Goal: Information Seeking & Learning: Check status

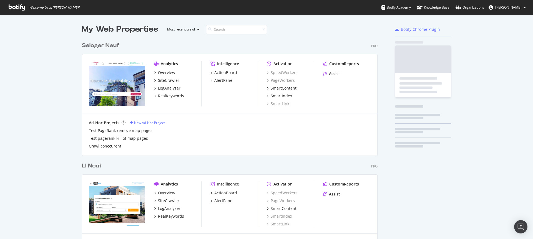
scroll to position [1567, 296]
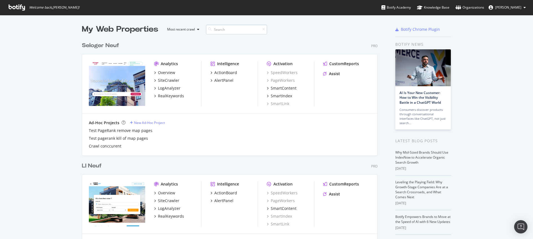
click at [224, 32] on input at bounding box center [236, 30] width 61 height 10
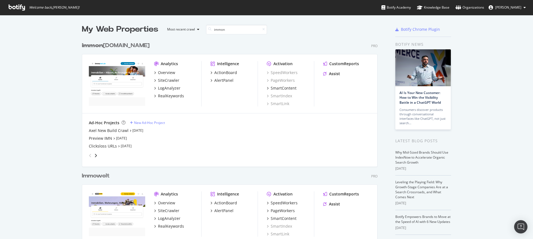
scroll to position [257, 296]
type input "immon"
click at [167, 81] on div "SiteCrawler" at bounding box center [168, 81] width 21 height 6
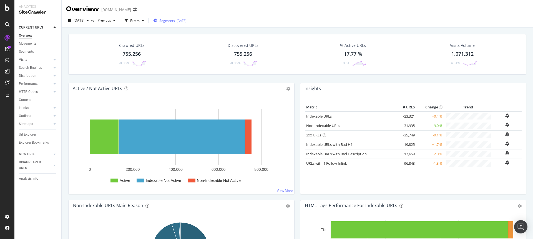
click at [175, 20] on span "Segments" at bounding box center [167, 20] width 16 height 5
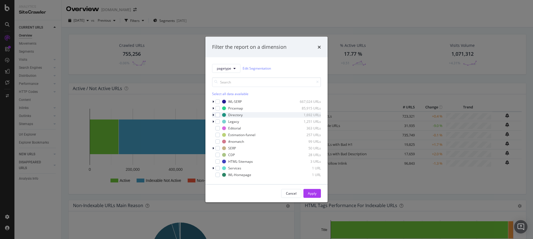
click at [212, 115] on icon "modal" at bounding box center [213, 114] width 2 height 3
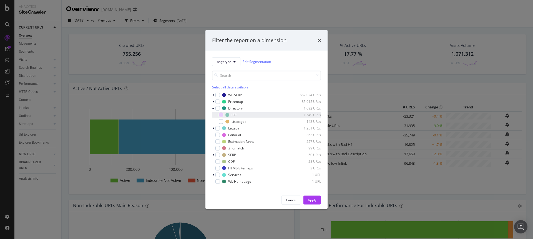
click at [222, 115] on div "modal" at bounding box center [221, 115] width 4 height 4
click at [313, 202] on div "Apply" at bounding box center [312, 200] width 9 height 5
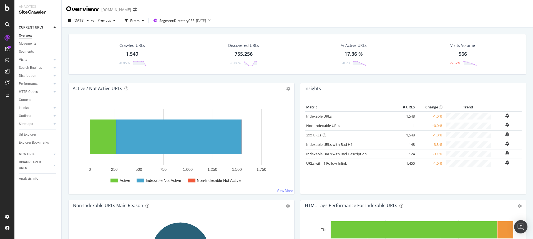
click at [345, 123] on div "Non-Indexable URLs" at bounding box center [349, 125] width 86 height 5
click at [330, 126] on link "Non-Indexable URLs" at bounding box center [323, 125] width 34 height 5
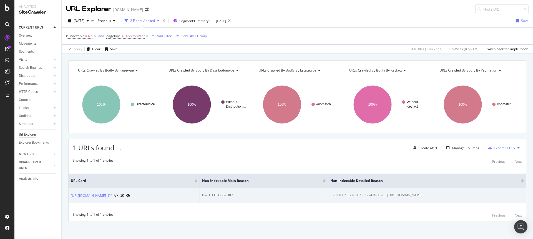
click at [112, 197] on icon at bounding box center [109, 195] width 3 height 3
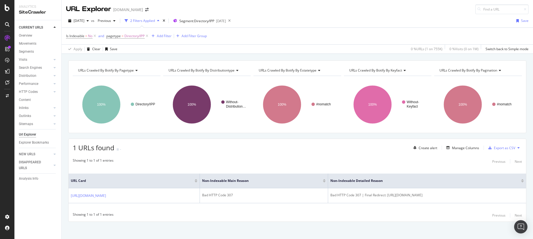
click at [330, 28] on div "Is Indexable = No and pagetype = Directory/IPP Add Filter Add Filter Group" at bounding box center [297, 36] width 462 height 17
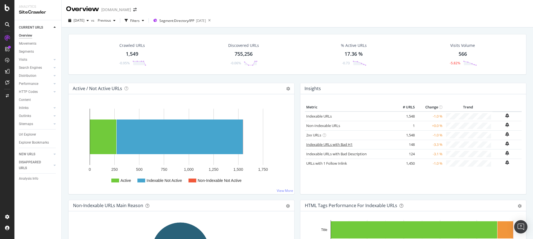
click at [336, 145] on link "Indexable URLs with Bad H1" at bounding box center [329, 144] width 46 height 5
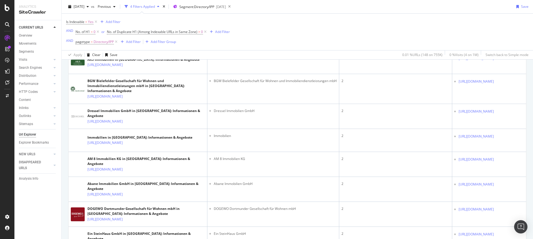
scroll to position [1068, 0]
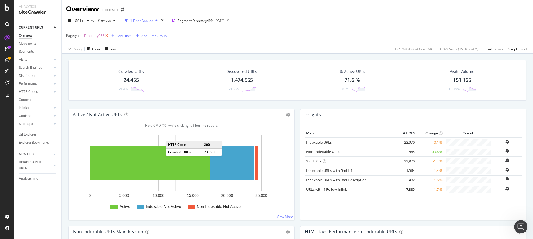
click at [107, 36] on icon at bounding box center [106, 36] width 5 height 6
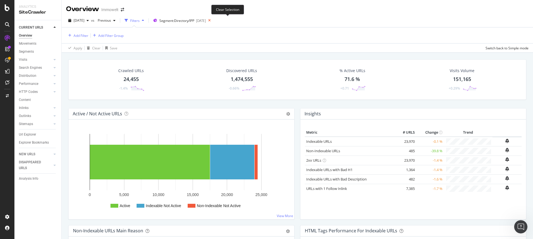
click at [213, 21] on icon at bounding box center [209, 21] width 7 height 8
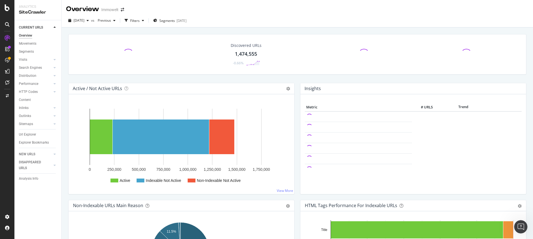
click at [228, 21] on div "[DATE] vs Previous Filters Segments [DATE]" at bounding box center [297, 21] width 471 height 11
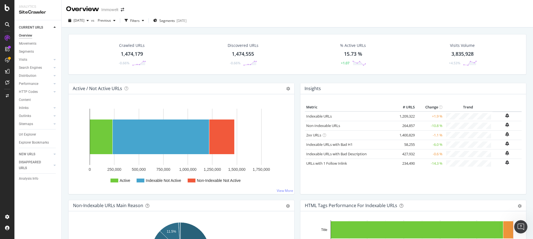
click at [126, 50] on div "Crawled URLs 1,474,179 -0.66%" at bounding box center [131, 54] width 39 height 29
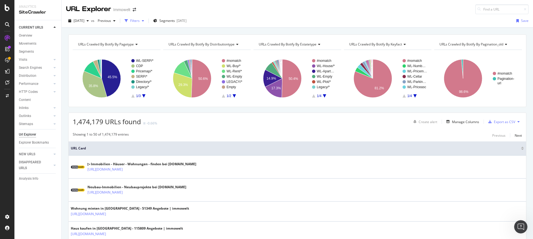
click at [140, 19] on div "Filters" at bounding box center [134, 20] width 9 height 5
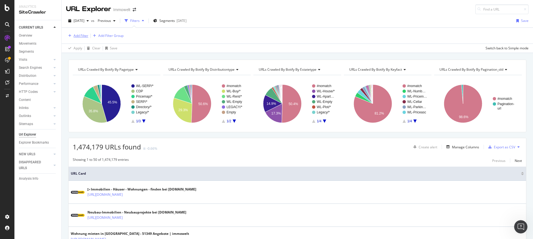
click at [82, 37] on div "Add Filter" at bounding box center [81, 35] width 15 height 5
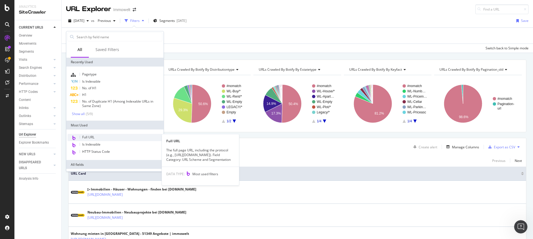
click at [90, 136] on span "Full URL" at bounding box center [88, 137] width 12 height 5
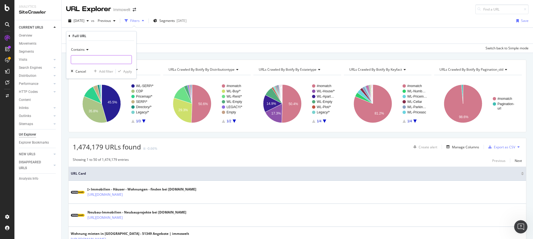
click at [88, 60] on input "text" at bounding box center [101, 59] width 60 height 9
paste input "[URL][DOMAIN_NAME]"
type input "[URL][DOMAIN_NAME]"
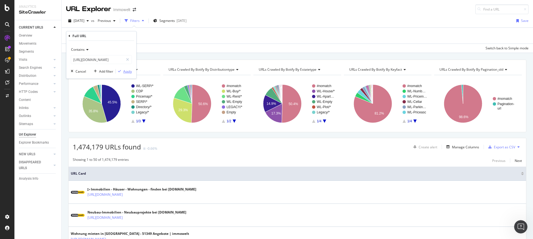
click at [129, 71] on div "Apply" at bounding box center [127, 71] width 9 height 5
